Goal: Find specific page/section: Find specific page/section

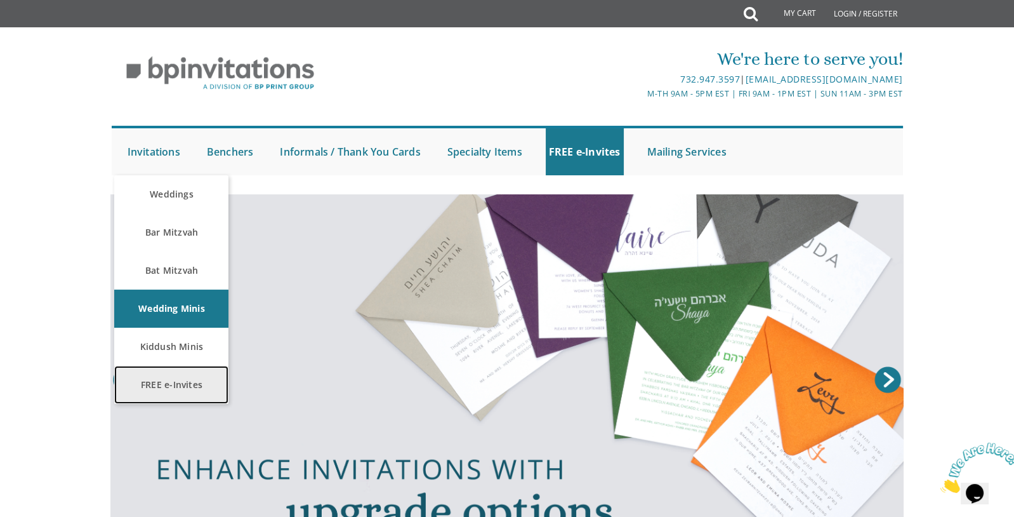
click at [182, 389] on link "FREE e-Invites" at bounding box center [171, 385] width 114 height 38
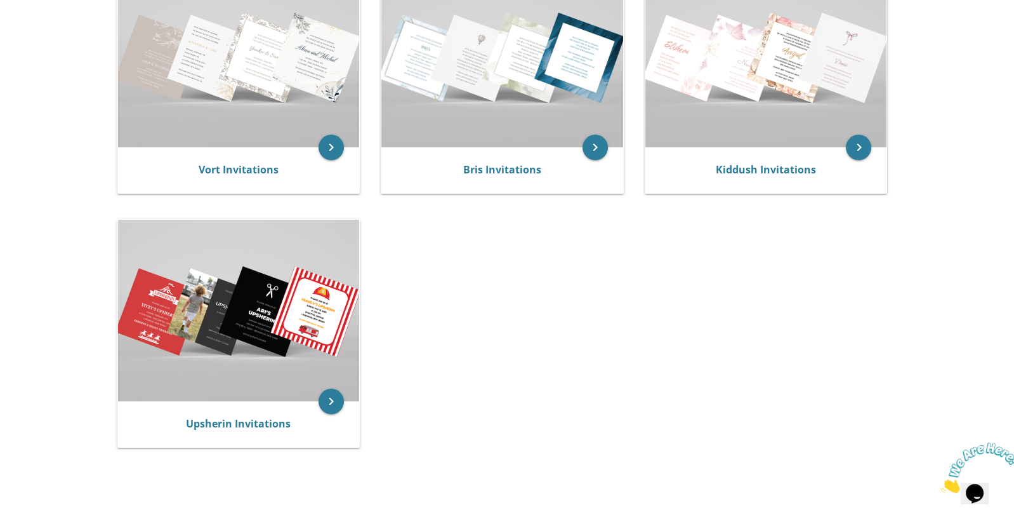
scroll to position [397, 0]
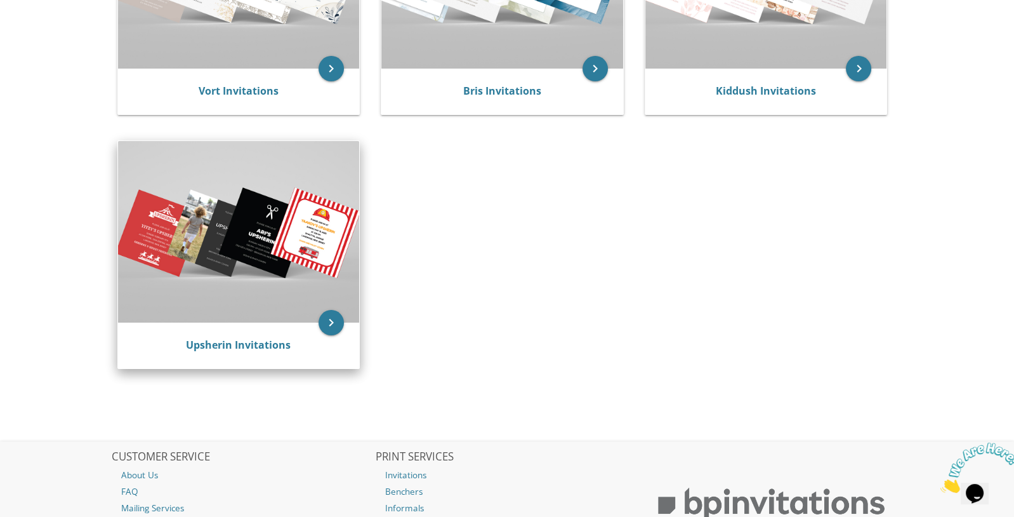
click at [305, 250] on img at bounding box center [239, 231] width 242 height 181
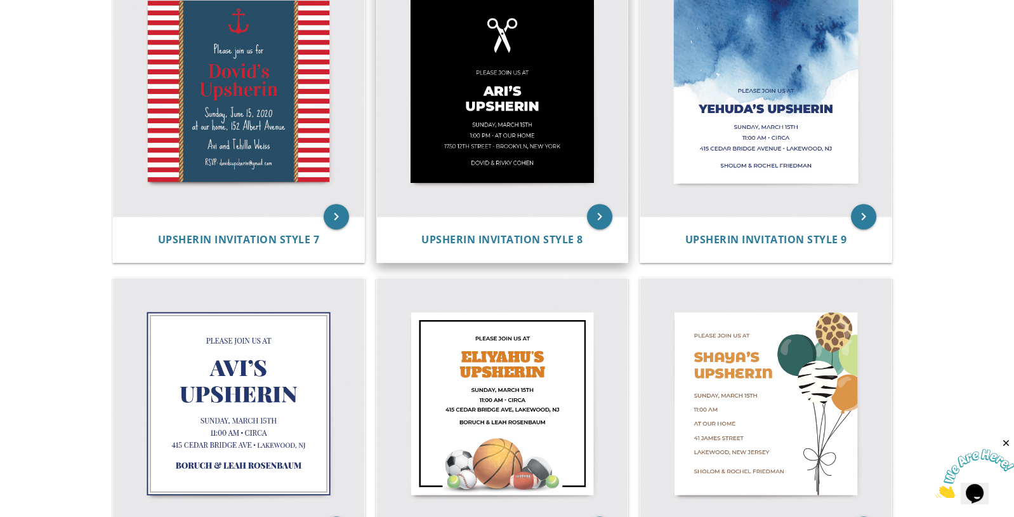
scroll to position [1026, 0]
